Goal: Information Seeking & Learning: Learn about a topic

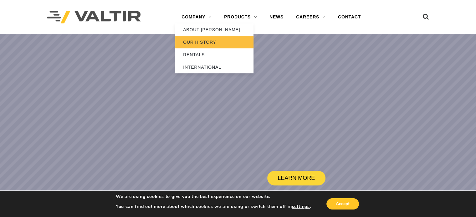
click at [207, 42] on link "OUR HISTORY" at bounding box center [214, 42] width 78 height 13
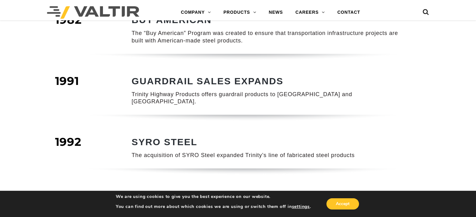
scroll to position [276, 0]
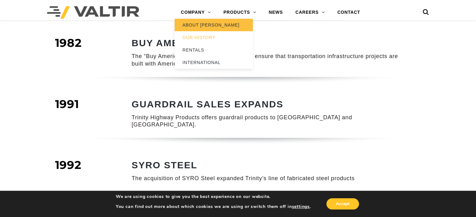
click at [199, 26] on link "ABOUT [PERSON_NAME]" at bounding box center [214, 25] width 78 height 13
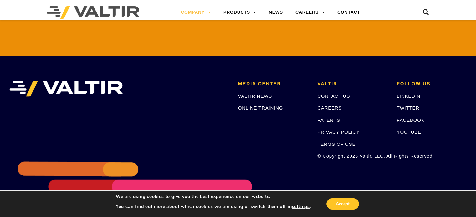
scroll to position [1490, 0]
